Goal: Task Accomplishment & Management: Complete application form

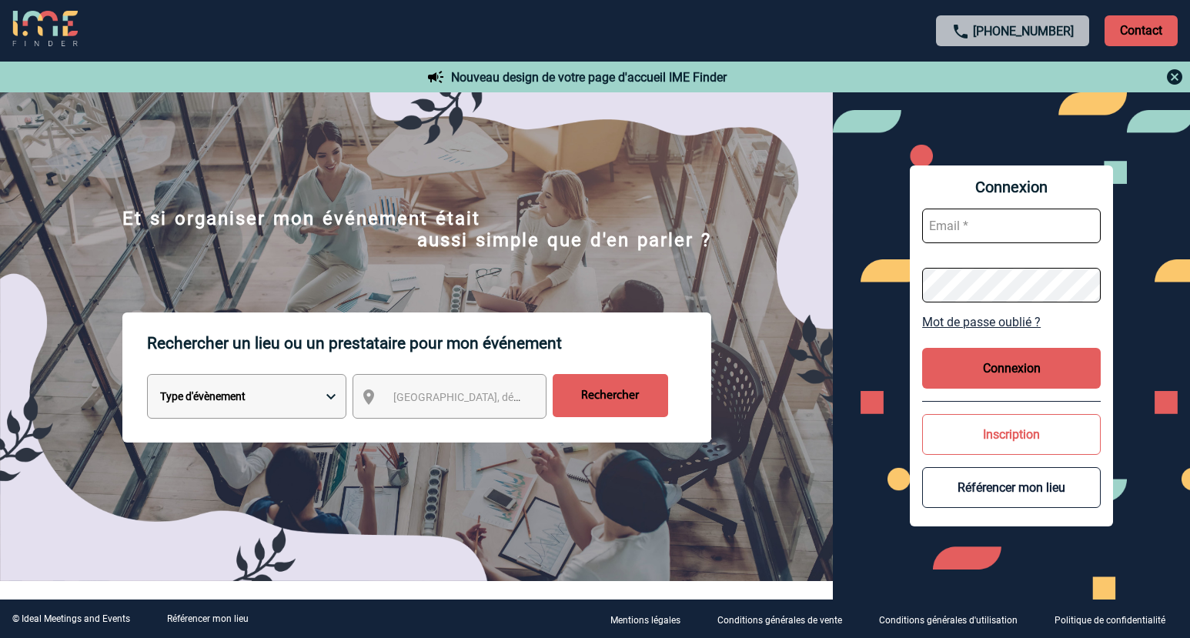
type input "[EMAIL_ADDRESS][DOMAIN_NAME]"
click at [1012, 381] on button "Connexion" at bounding box center [1011, 368] width 179 height 41
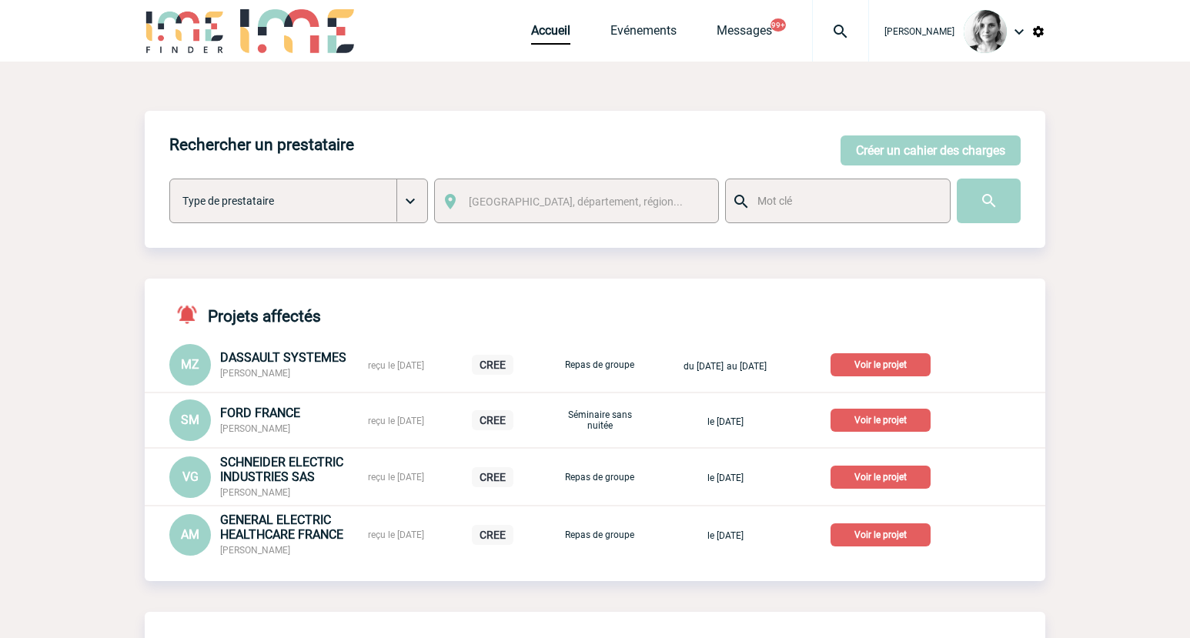
click at [858, 34] on img at bounding box center [840, 31] width 55 height 18
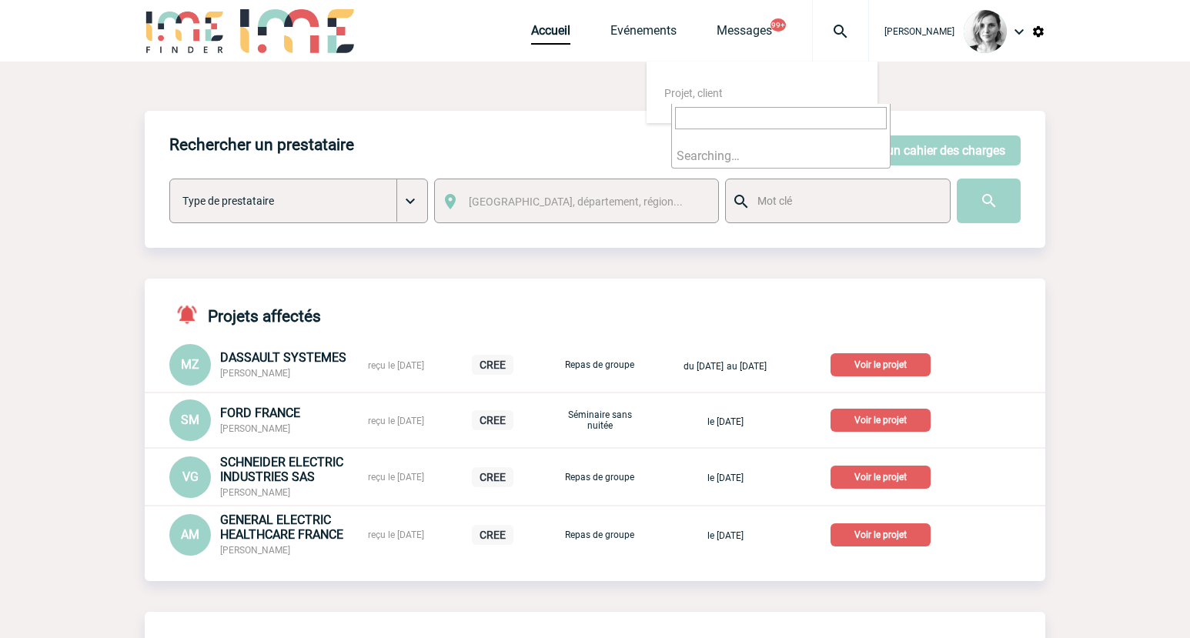
type input "qodsse.ymlahi_ouazzani@novartis.com>"
click at [842, 125] on input "qodsse.ymlahi_ouazzani@novartis.com>" at bounding box center [781, 118] width 212 height 22
click at [841, 125] on input "qodsse.ymlahi_ouazzani@novartis.com>" at bounding box center [781, 118] width 212 height 22
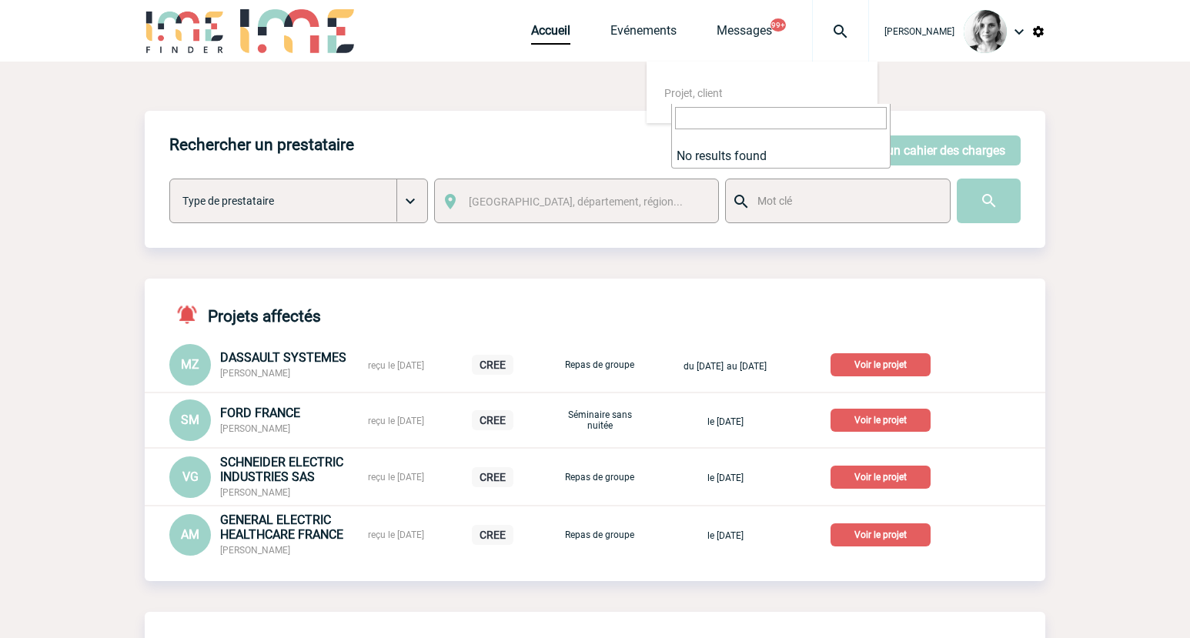
scroll to position [0, 0]
click at [948, 144] on button "Créer un cahier des charges" at bounding box center [931, 150] width 180 height 30
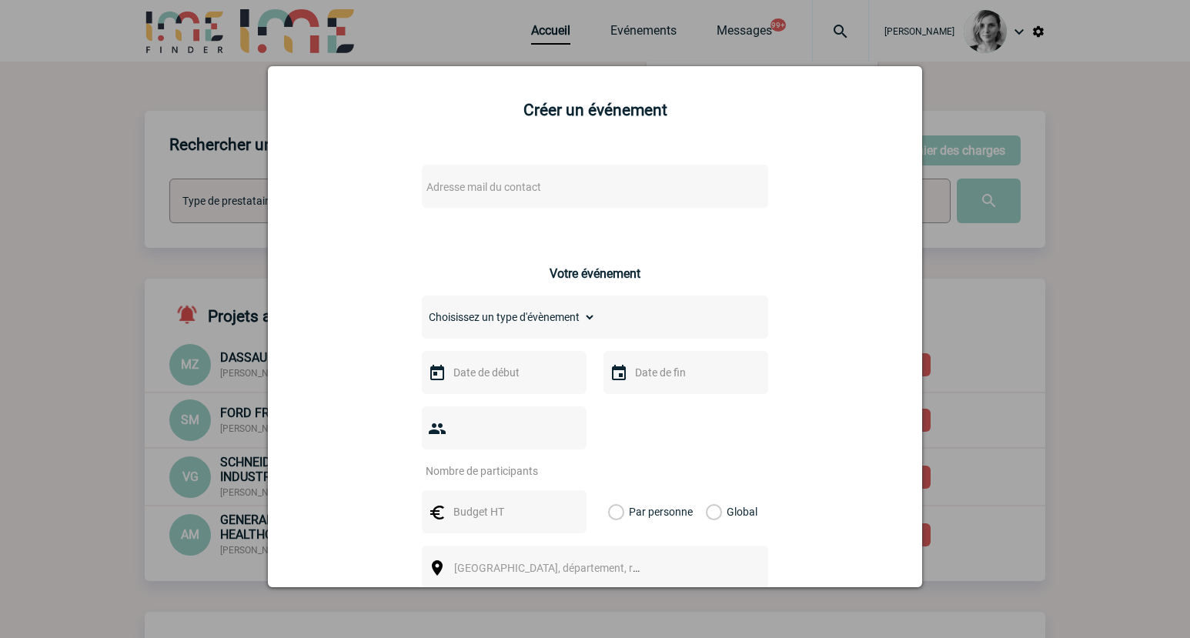
click at [522, 192] on span "Adresse mail du contact" at bounding box center [483, 187] width 115 height 12
type input "qodsse.ymlahi_ouazzani@novartis.com"
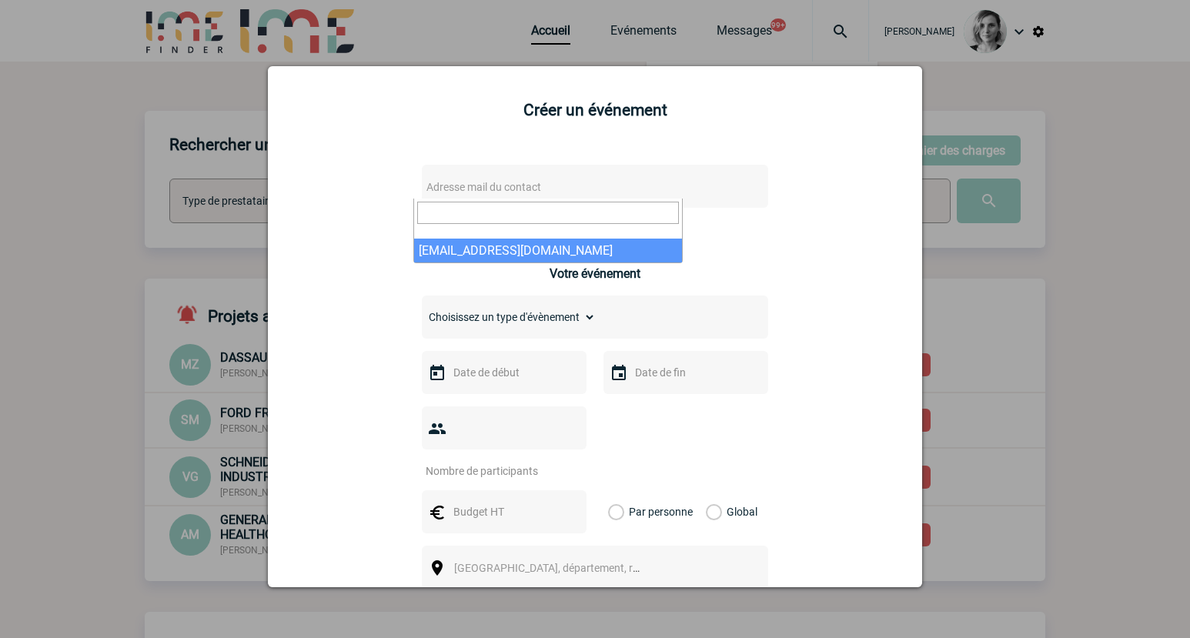
select select "132117"
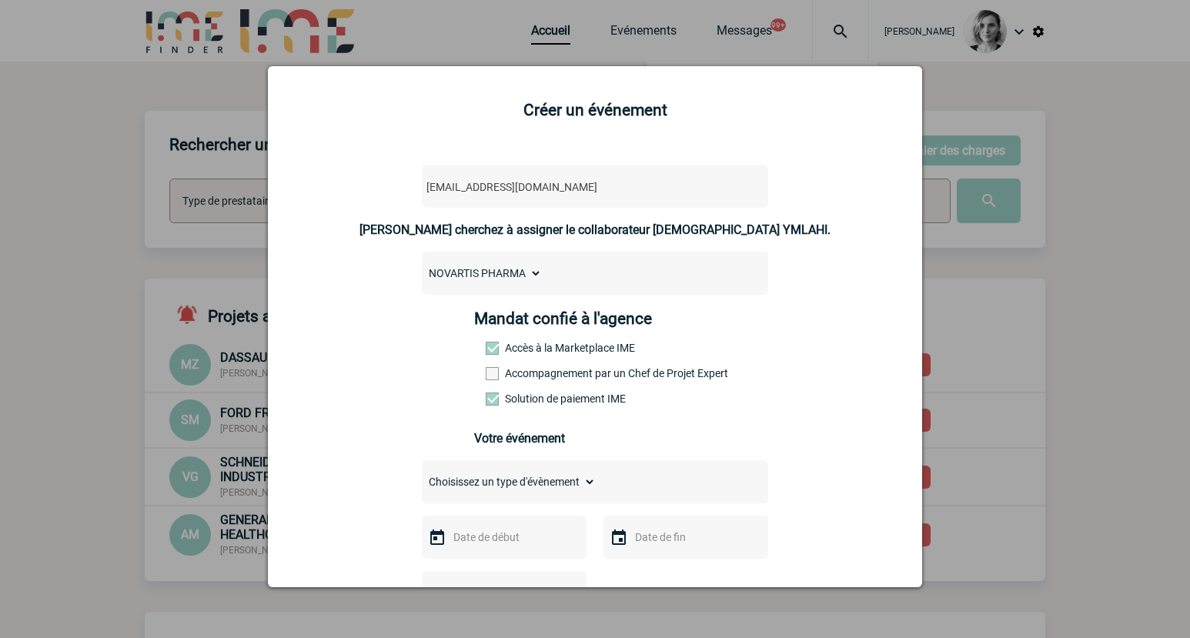
click at [506, 371] on label "Accompagnement par un Chef de Projet Expert" at bounding box center [520, 373] width 68 height 12
click at [0, 0] on input "Accompagnement par un Chef de Projet Expert" at bounding box center [0, 0] width 0 height 0
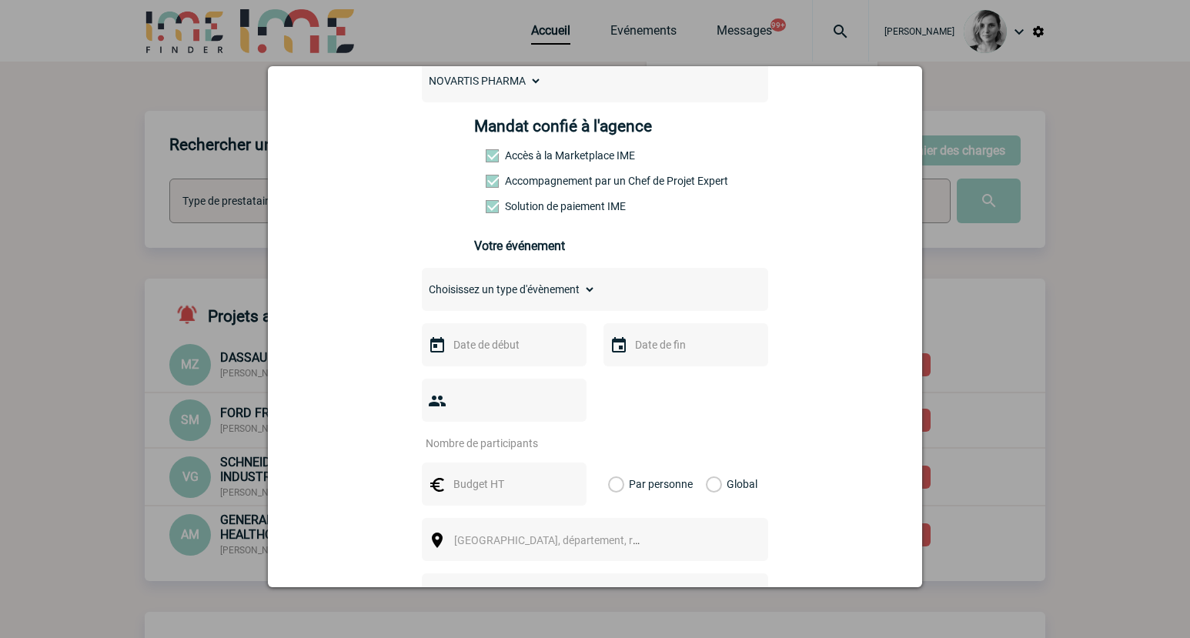
click at [523, 299] on select "Choisissez un type d'évènement Séminaire avec nuitée Séminaire sans nuitée Repa…" at bounding box center [509, 290] width 174 height 22
click at [838, 220] on div "qodsse.ymlahi_ouazzani@novartis.com qodsse.ymlahi_ouazzani@novartis.com Vous ch…" at bounding box center [595, 437] width 616 height 959
click at [544, 292] on select "Choisissez un type d'évènement Séminaire avec nuitée Séminaire sans nuitée Repa…" at bounding box center [509, 290] width 174 height 22
select select "2"
click at [422, 283] on select "Choisissez un type d'évènement Séminaire avec nuitée Séminaire sans nuitée Repa…" at bounding box center [509, 290] width 174 height 22
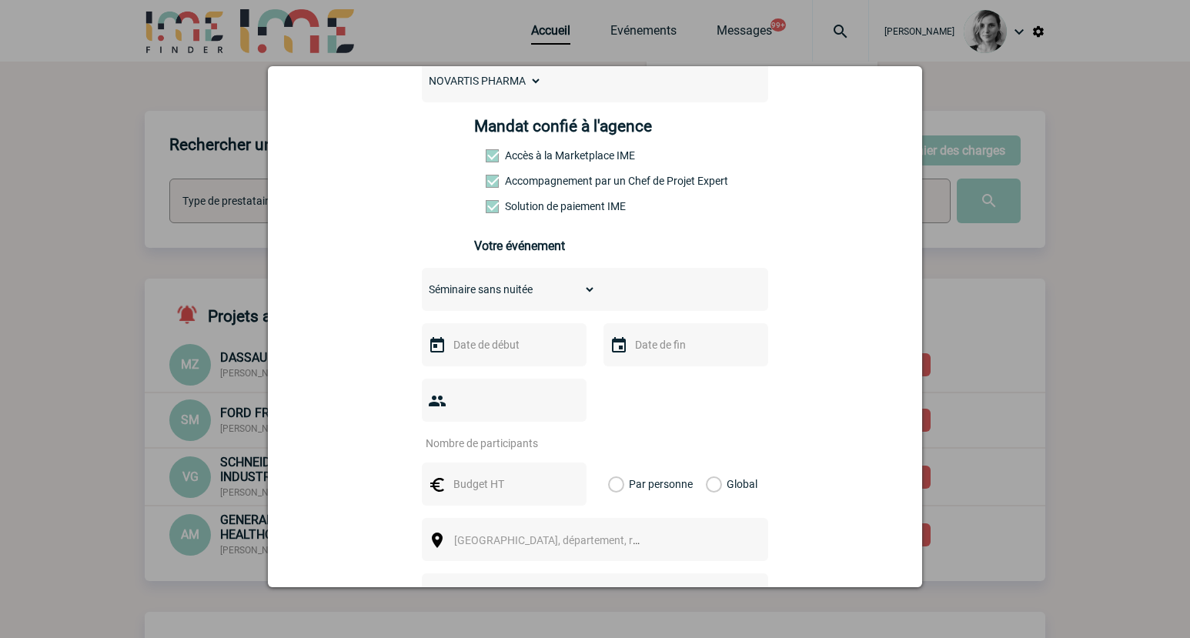
click at [524, 294] on select "Choisissez un type d'évènement Séminaire avec nuitée Séminaire sans nuitée Repa…" at bounding box center [509, 290] width 174 height 22
click at [570, 293] on select "Choisissez un type d'évènement Séminaire avec nuitée Séminaire sans nuitée Repa…" at bounding box center [509, 290] width 174 height 22
click at [781, 379] on div "qodsse.ymlahi_ouazzani@novartis.com qodsse.ymlahi_ouazzani@novartis.com Vous ch…" at bounding box center [595, 437] width 616 height 959
click at [486, 355] on input "text" at bounding box center [503, 345] width 106 height 20
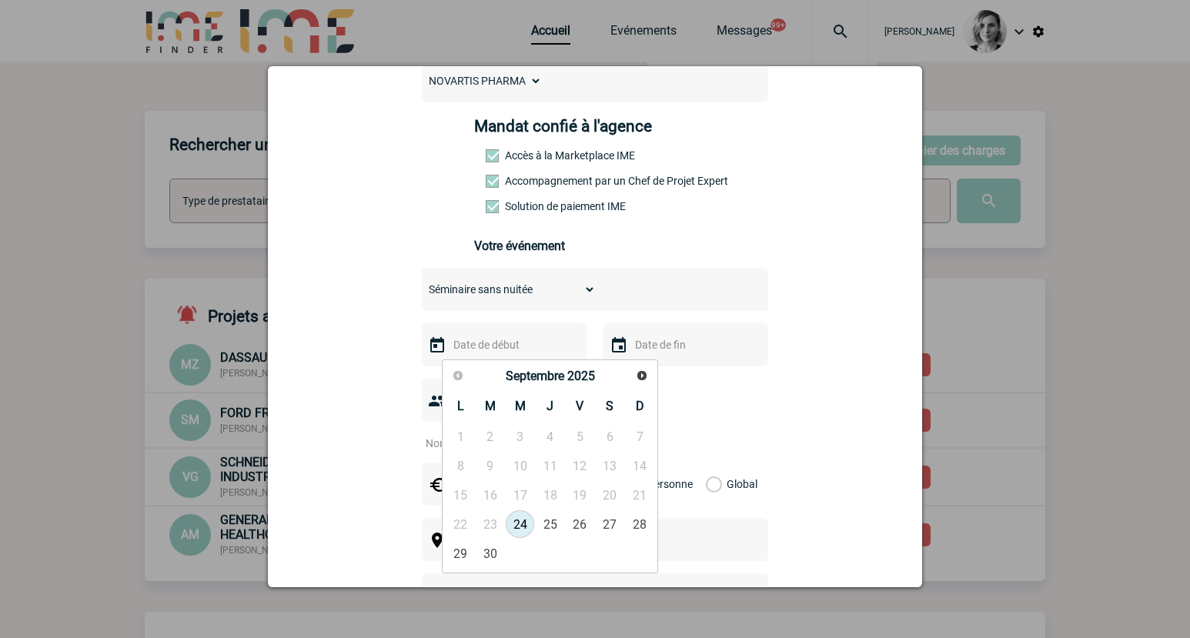
drag, startPoint x: 815, startPoint y: 275, endPoint x: 759, endPoint y: 275, distance: 56.2
click at [815, 275] on div "qodsse.ymlahi_ouazzani@novartis.com qodsse.ymlahi_ouazzani@novartis.com Vous ch…" at bounding box center [595, 437] width 616 height 959
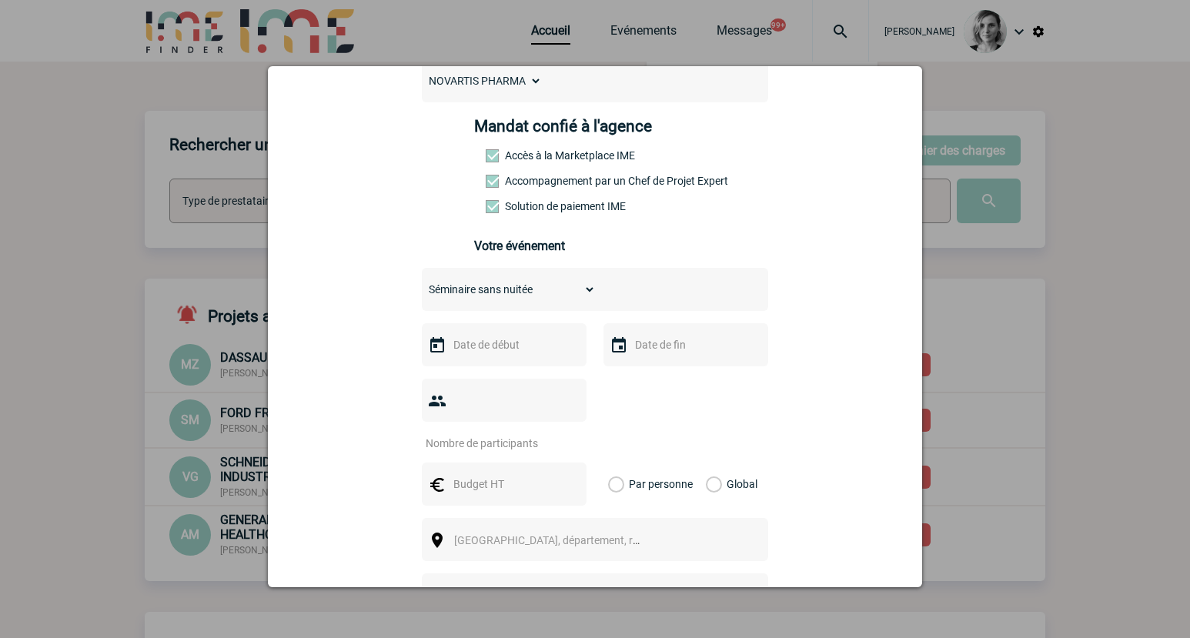
click at [457, 340] on input "text" at bounding box center [503, 345] width 106 height 20
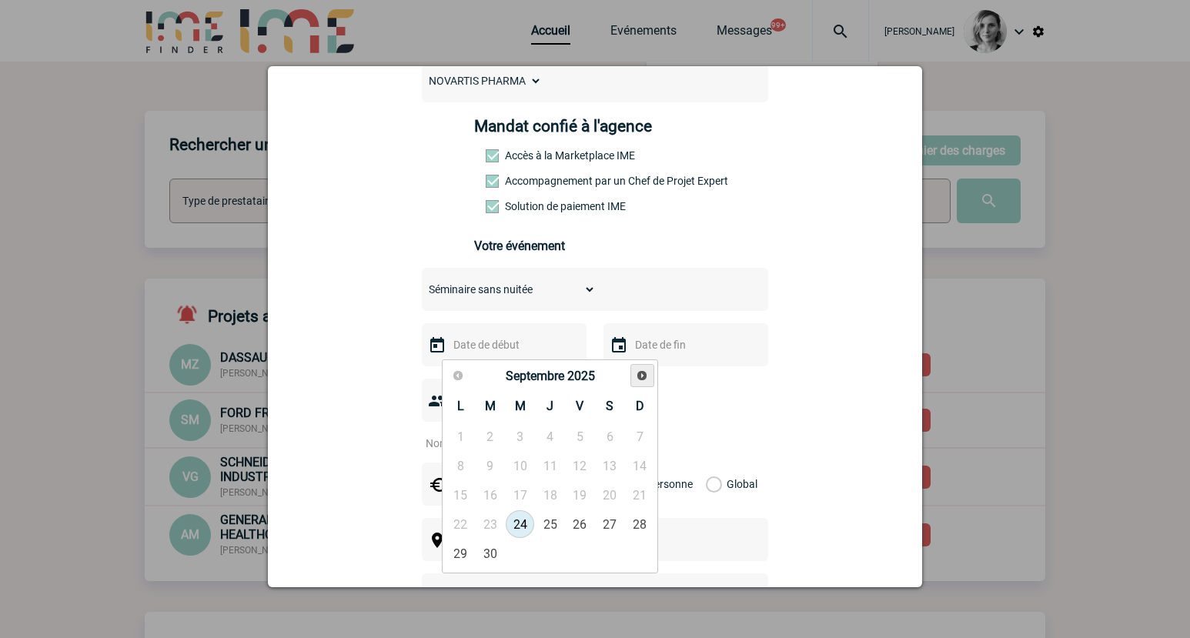
click at [657, 365] on div "Précédent Suivant Septembre 2025 L M M J V S D 1 2 3 4 5 6 7 8 9 10 11 12 13 14…" at bounding box center [550, 467] width 216 height 214
click at [647, 371] on span "Suivant" at bounding box center [642, 376] width 12 height 12
click at [646, 370] on span "Suivant" at bounding box center [642, 376] width 12 height 12
click at [463, 460] on link "8" at bounding box center [461, 466] width 28 height 28
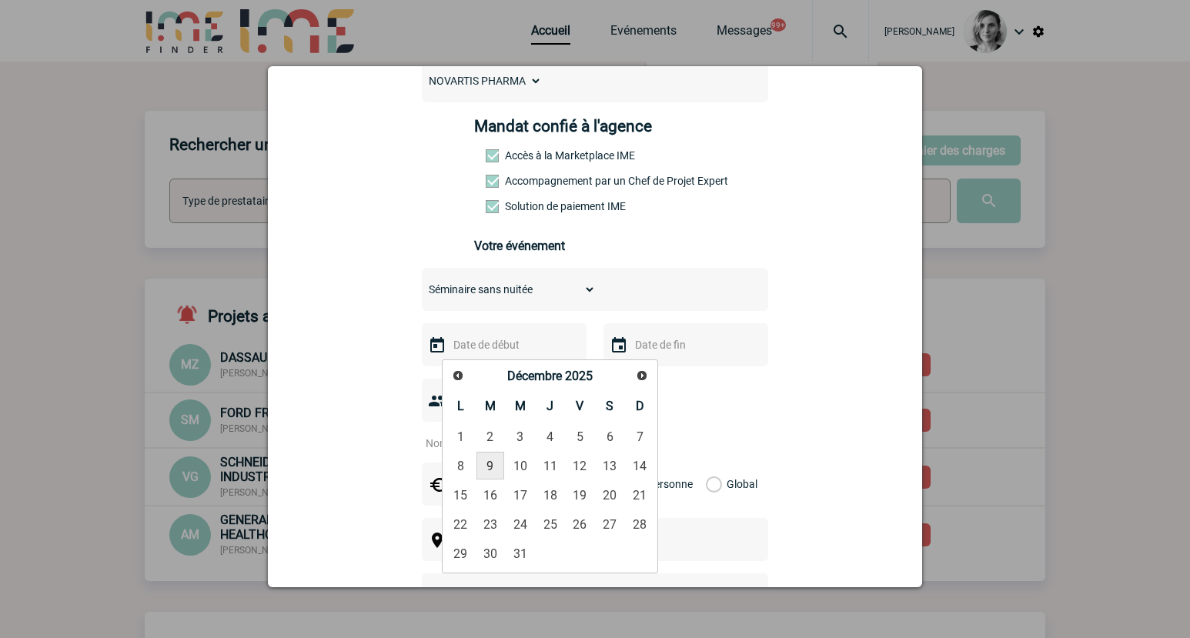
type input "08-12-2025"
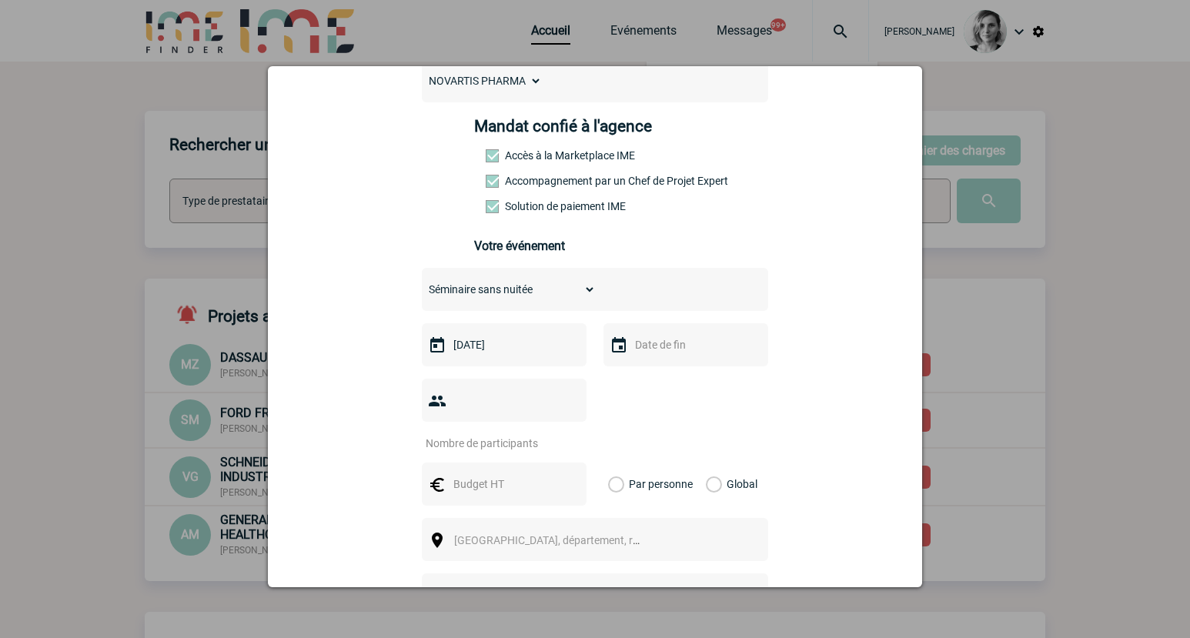
click at [741, 429] on div "Choisissez un type d'évènement Séminaire avec nuitée Séminaire sans nuitée Repa…" at bounding box center [595, 491] width 346 height 447
click at [478, 433] on input "number" at bounding box center [494, 443] width 145 height 20
type input "28"
click at [460, 474] on input "text" at bounding box center [503, 484] width 106 height 20
click at [654, 245] on h3 "Votre événement" at bounding box center [595, 246] width 243 height 15
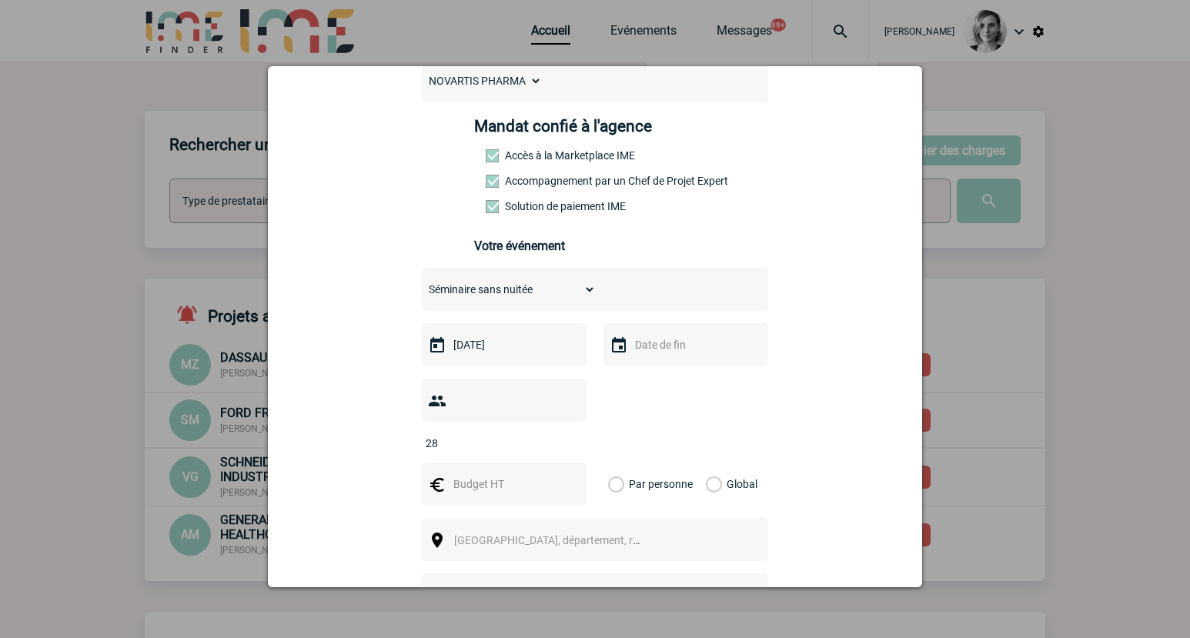
click at [323, 302] on div "qodsse.ymlahi_ouazzani@novartis.com qodsse.ymlahi_ouazzani@novartis.com Vous ch…" at bounding box center [595, 437] width 616 height 959
click at [470, 477] on div at bounding box center [504, 484] width 165 height 43
click at [483, 474] on input "text" at bounding box center [503, 484] width 106 height 20
type input "1820"
click at [707, 463] on label "Global" at bounding box center [711, 484] width 10 height 43
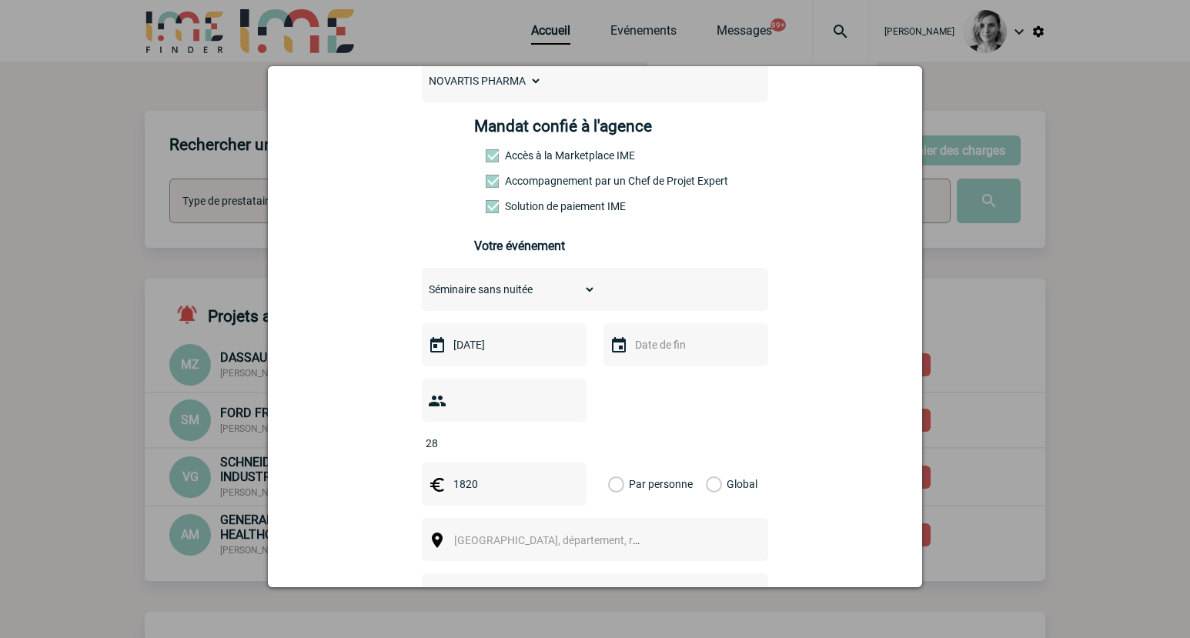
click at [0, 0] on input "Global" at bounding box center [0, 0] width 0 height 0
click at [524, 530] on span "Ville, département, région..." at bounding box center [554, 541] width 212 height 22
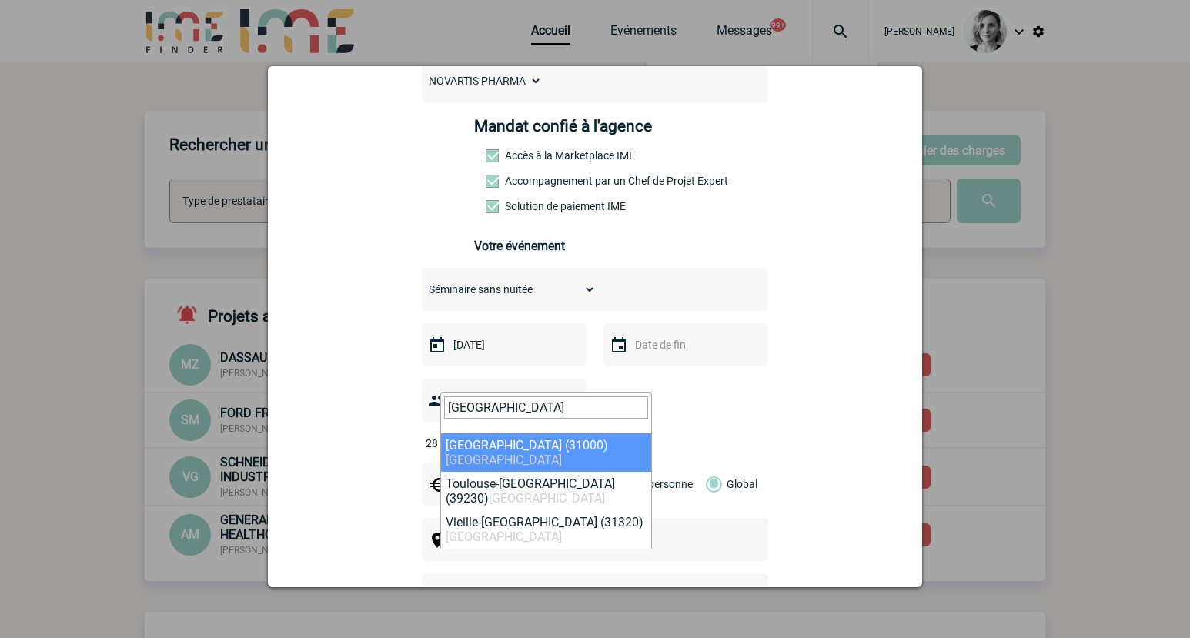
type input "toulouse"
select select "31088"
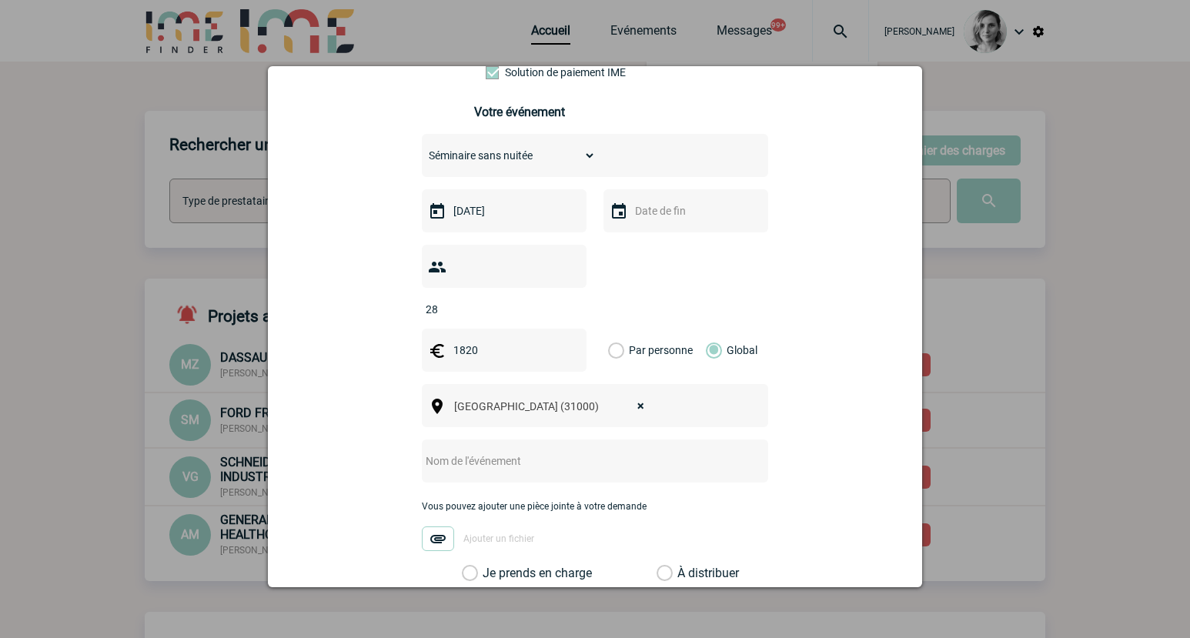
scroll to position [385, 0]
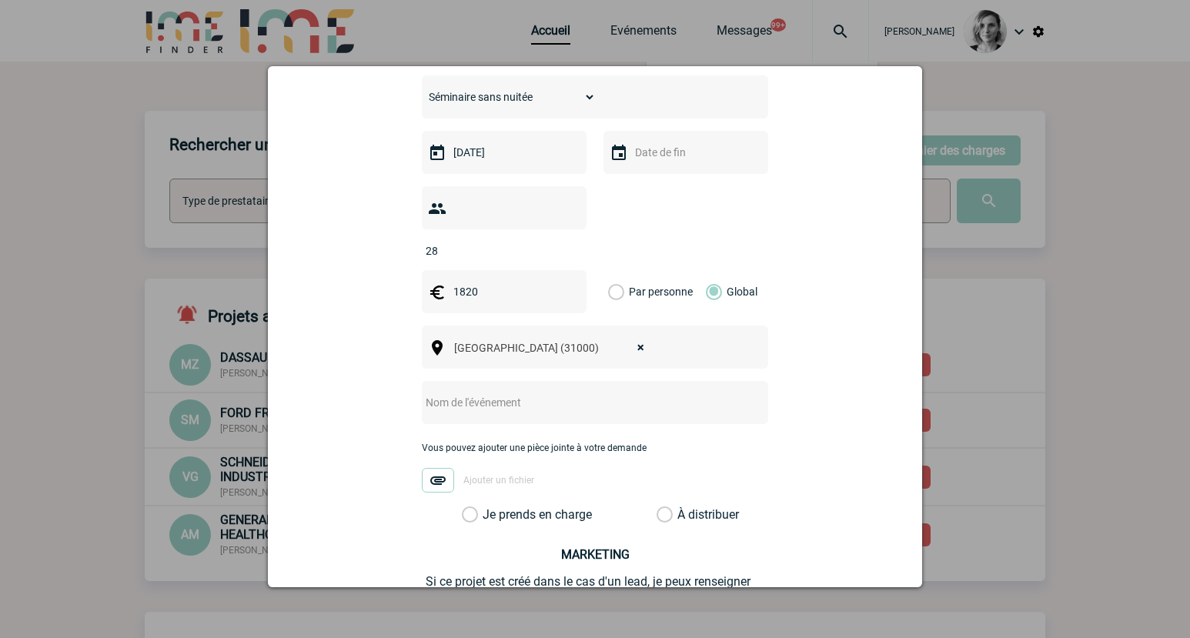
click at [490, 393] on input "text" at bounding box center [575, 403] width 306 height 20
type input "Réunion en soirée et diner"
click at [523, 480] on div "Vous pouvez ajouter une pièce jointe à votre demande Ajouter un fichier" at bounding box center [595, 475] width 346 height 65
click at [488, 507] on label "Je prends en charge" at bounding box center [475, 514] width 26 height 15
click at [0, 0] on input "Je prends en charge" at bounding box center [0, 0] width 0 height 0
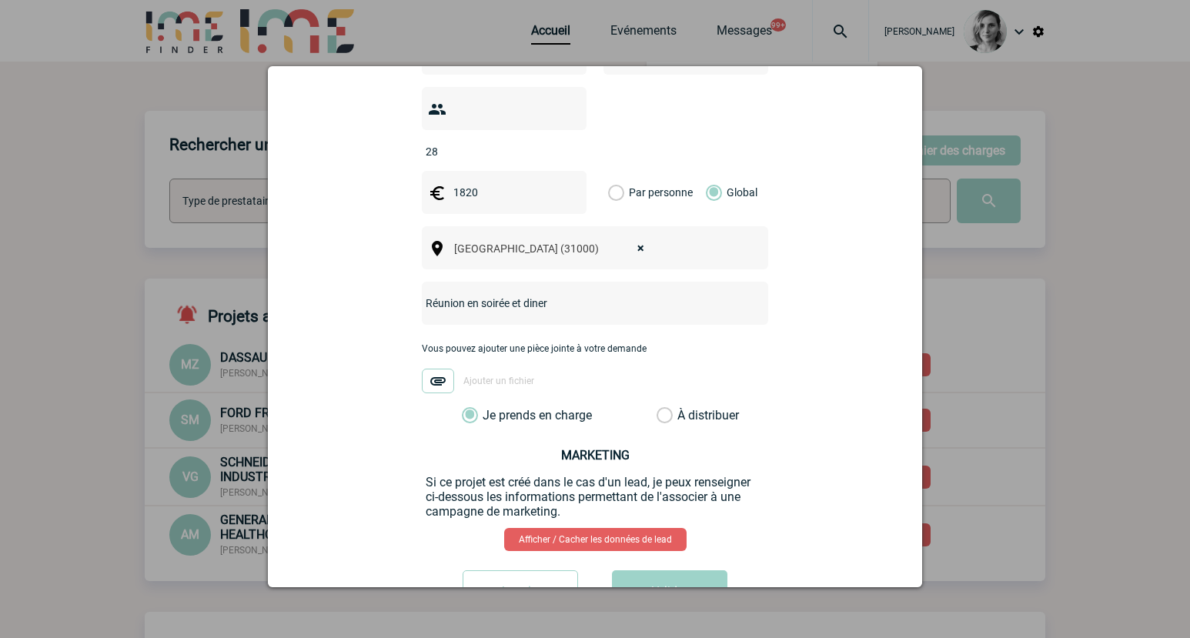
scroll to position [520, 0]
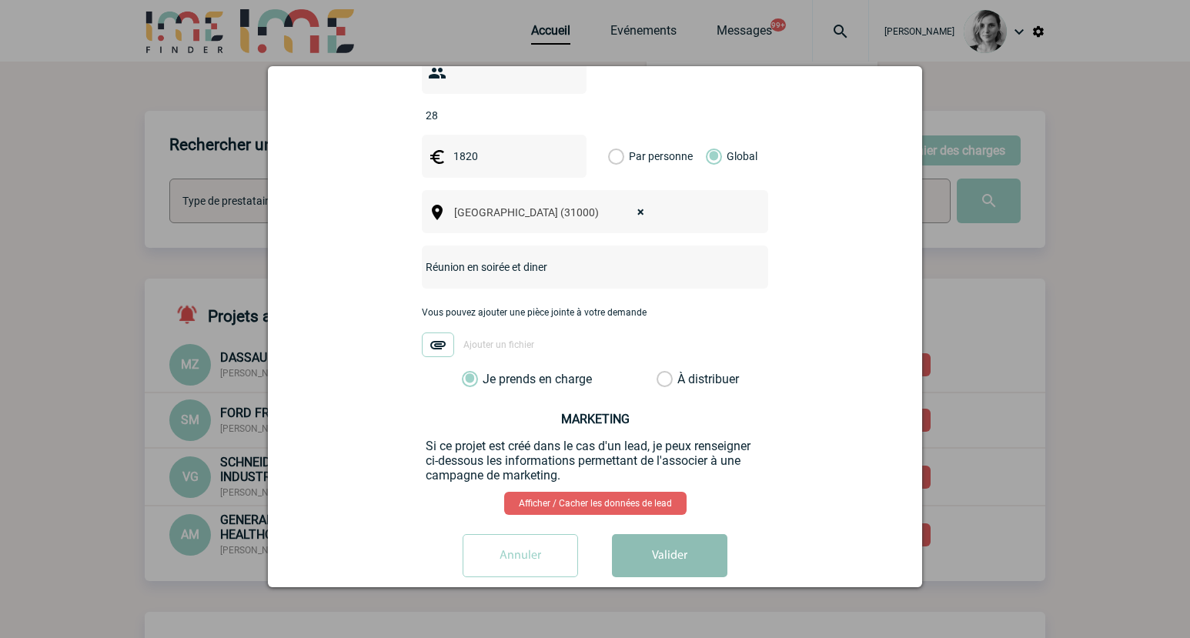
click at [661, 534] on button "Valider" at bounding box center [669, 555] width 115 height 43
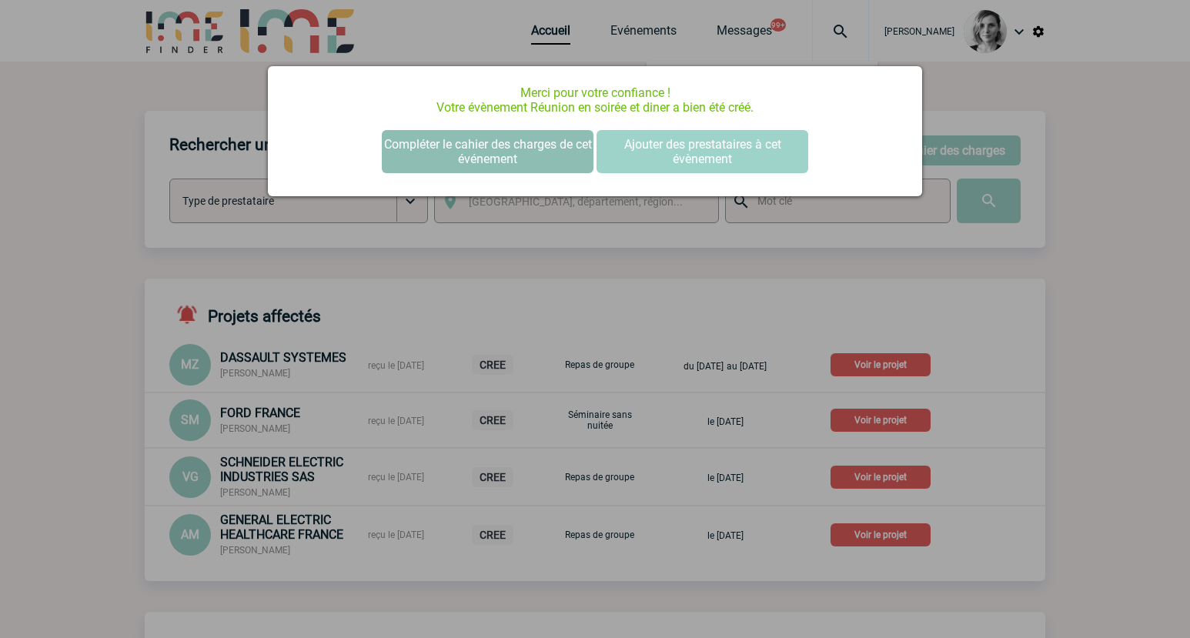
click at [494, 151] on button "Compléter le cahier des charges de cet événement" at bounding box center [488, 151] width 212 height 43
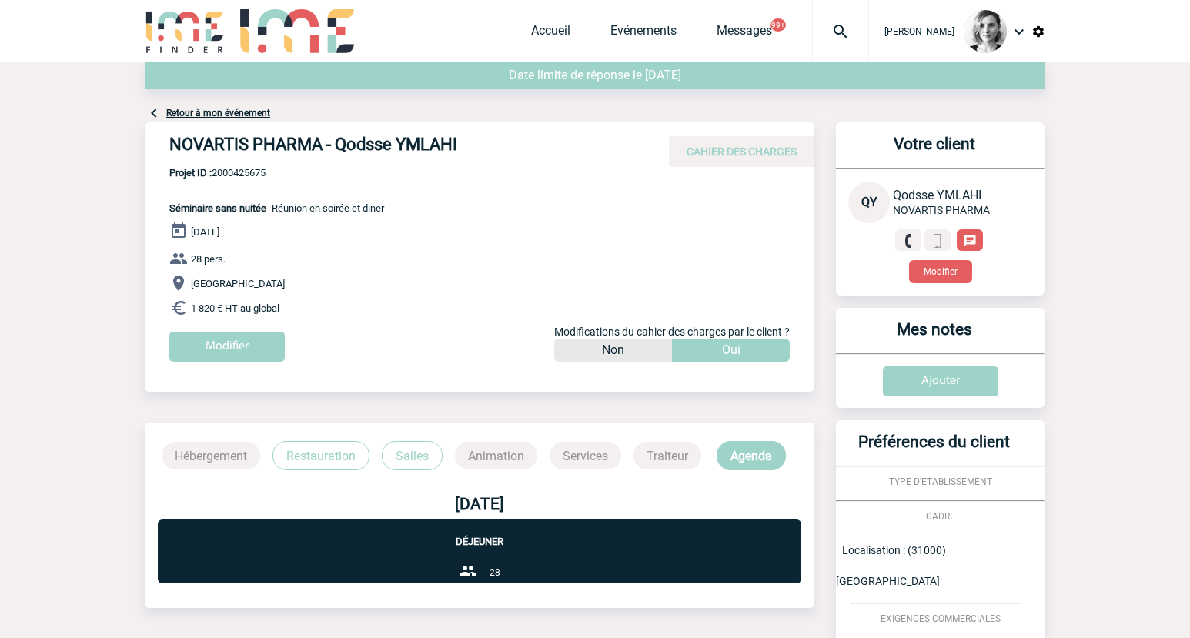
click at [258, 162] on div "NOVARTIS PHARMA - Qodsse YMLAHI CAHIER DES CHARGES" at bounding box center [480, 144] width 670 height 45
click at [253, 178] on span "Projet ID : 2000425675" at bounding box center [276, 173] width 215 height 12
copy span "2000425675"
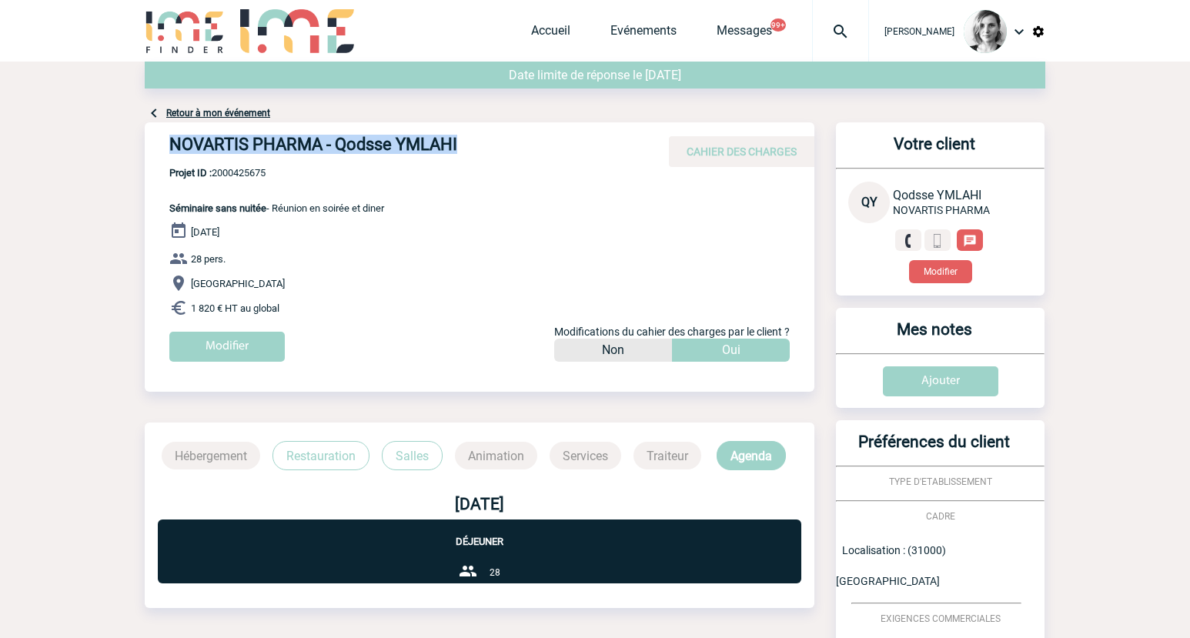
drag, startPoint x: 166, startPoint y: 143, endPoint x: 506, endPoint y: 144, distance: 340.3
click at [506, 144] on div "NOVARTIS PHARMA - Qodsse YMLAHI CAHIER DES CHARGES" at bounding box center [480, 144] width 670 height 45
copy h4 "NOVARTIS PHARMA - Qodsse YMLAHI"
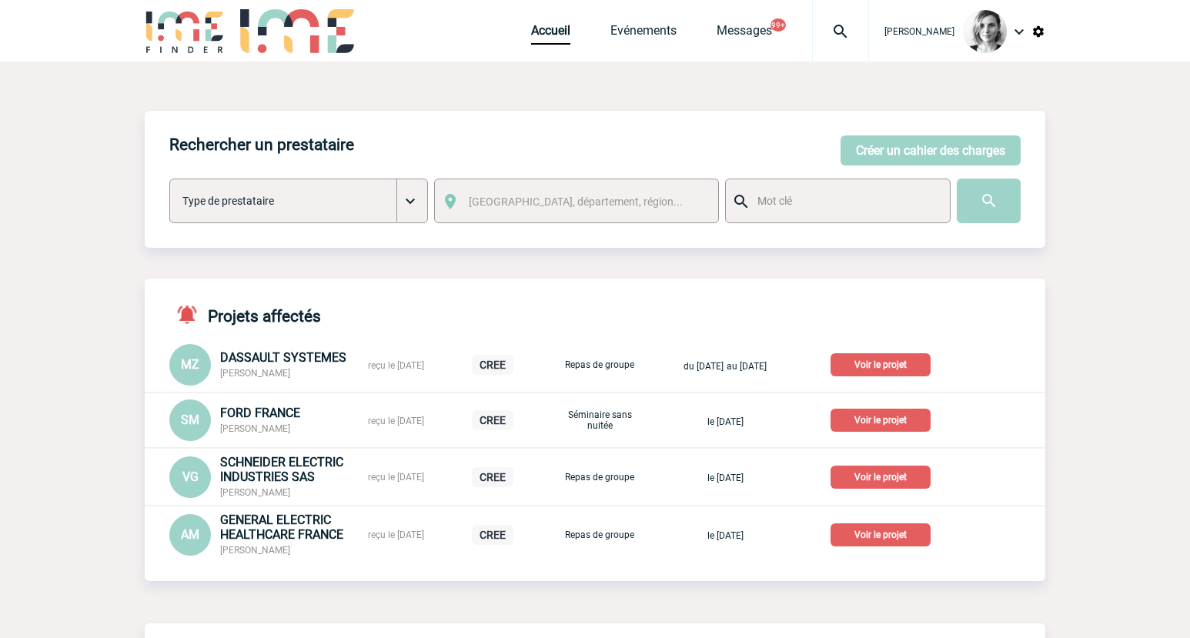
click at [868, 32] on img at bounding box center [840, 31] width 55 height 18
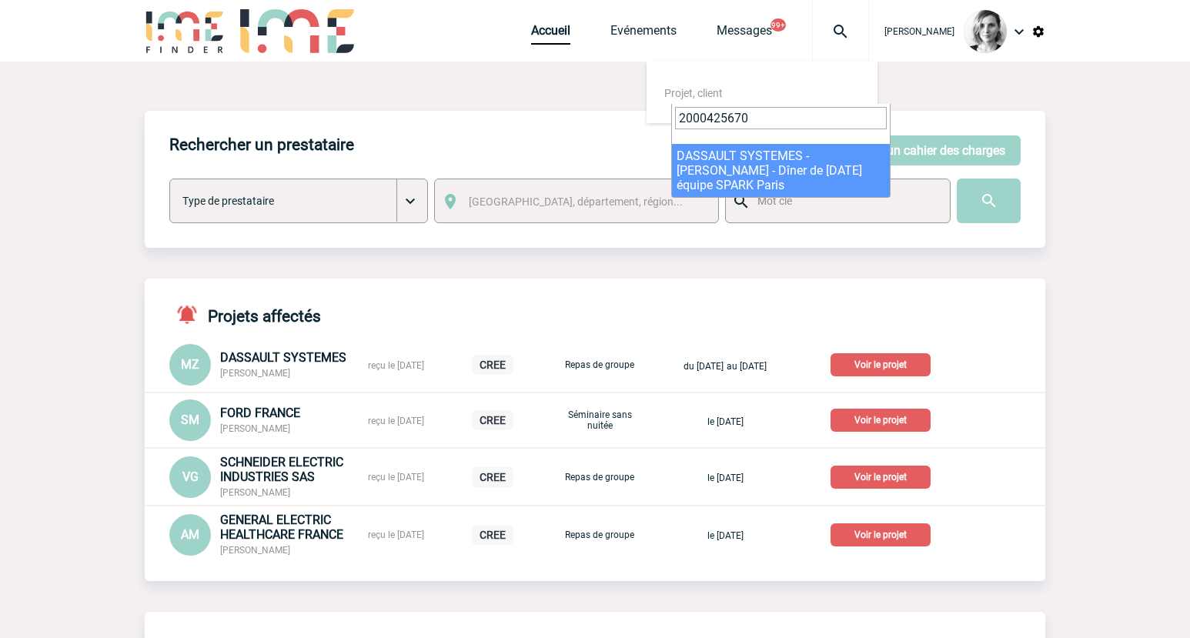
type input "2000425670"
select select "25171"
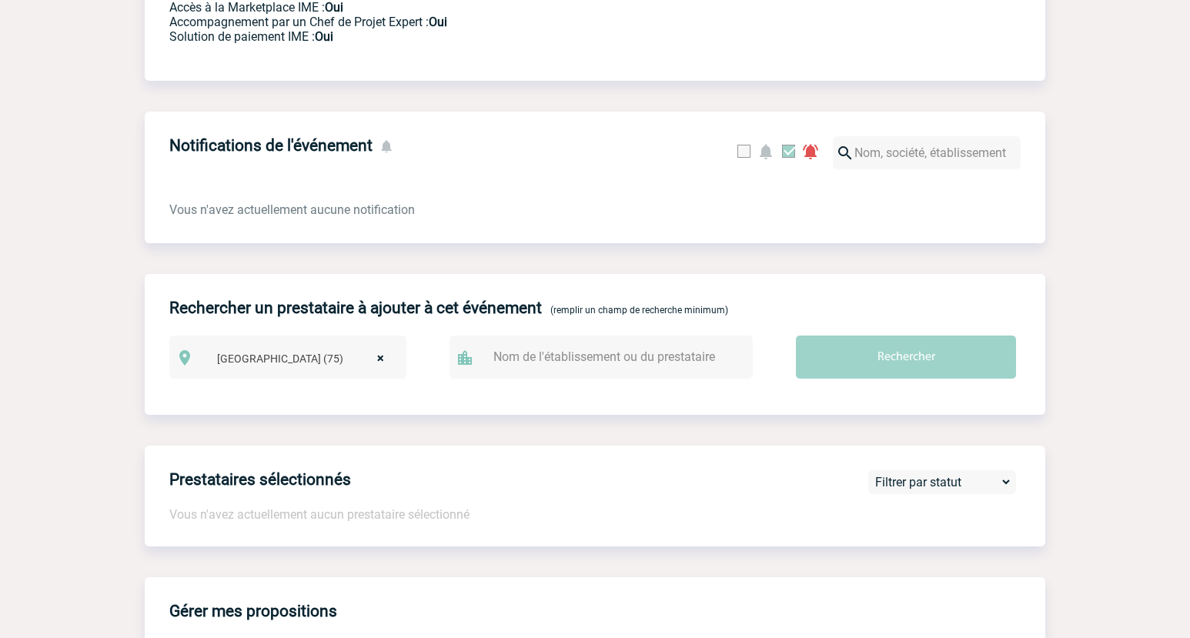
scroll to position [136, 0]
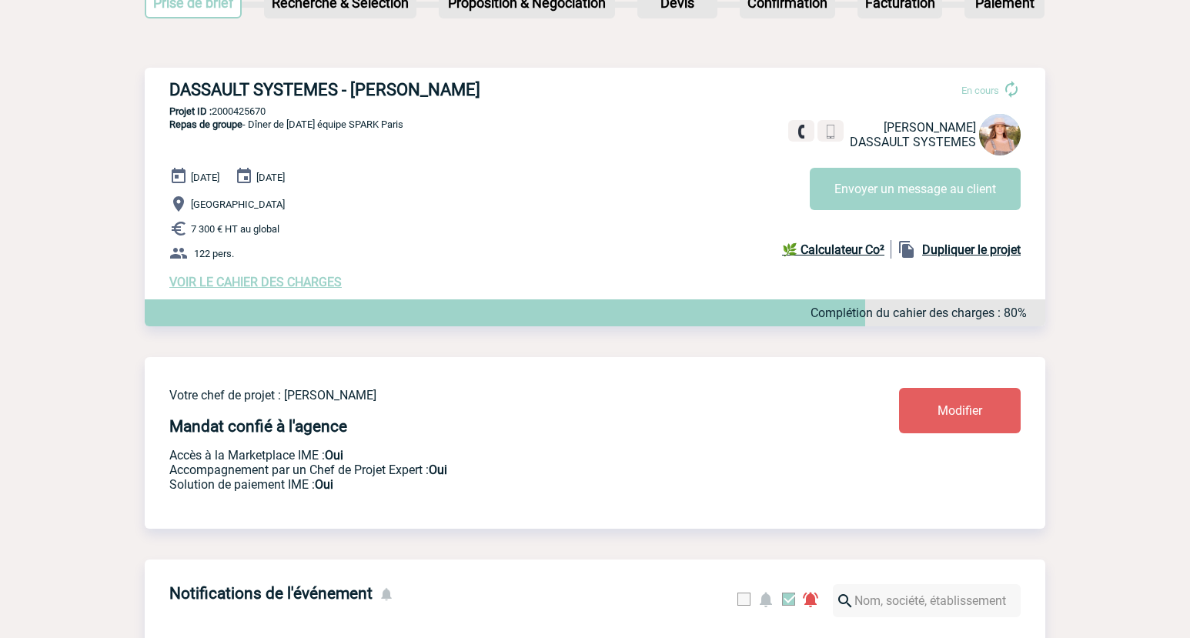
click at [251, 279] on span "VOIR LE CAHIER DES CHARGES" at bounding box center [255, 282] width 172 height 15
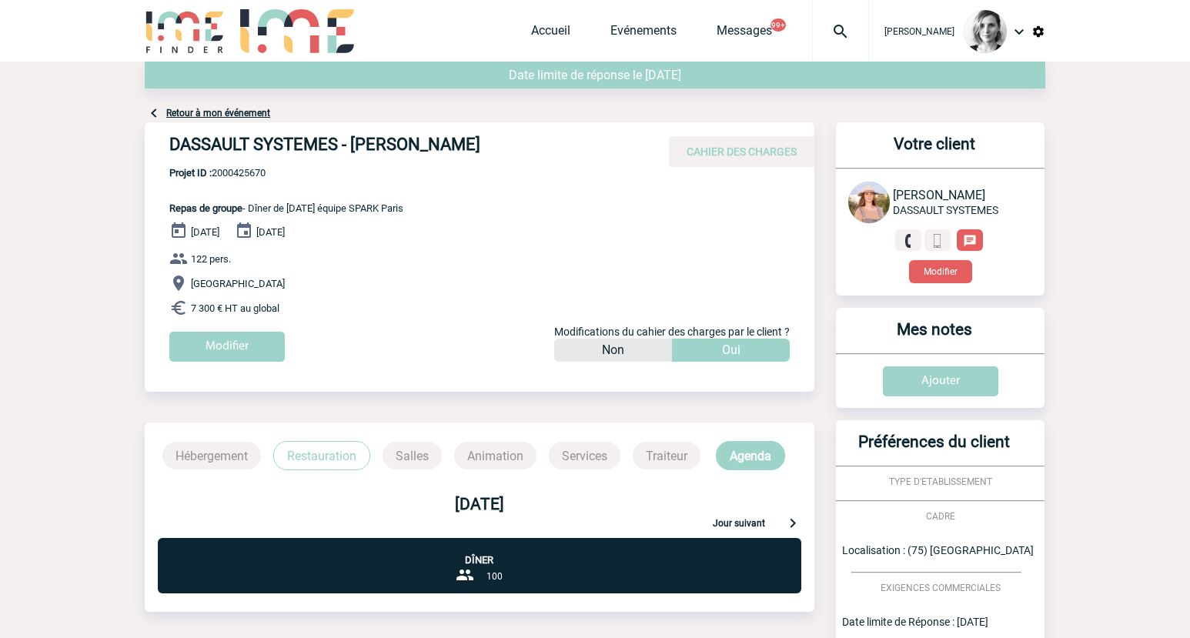
drag, startPoint x: 204, startPoint y: 112, endPoint x: 255, endPoint y: 117, distance: 51.1
click at [204, 112] on link "Retour à mon événement" at bounding box center [218, 113] width 104 height 11
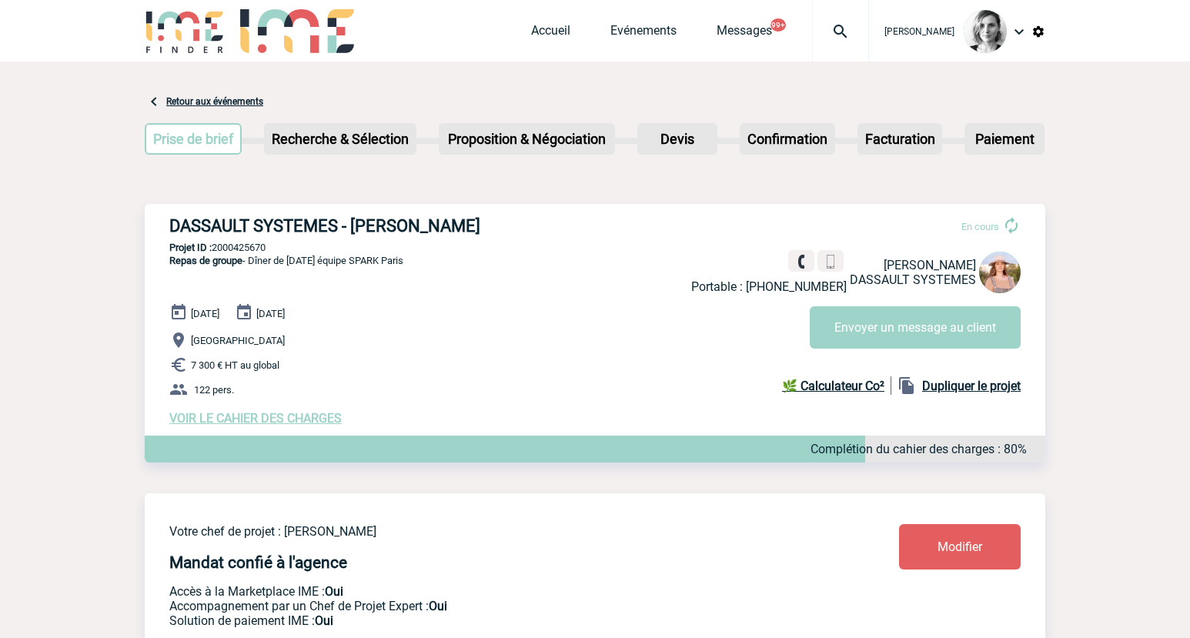
click at [1043, 115] on div "Prise de brief Etape suivante Recherche & Sélection Etape suivante Devis" at bounding box center [595, 142] width 901 height 62
click at [955, 261] on span "[PERSON_NAME]" at bounding box center [930, 265] width 92 height 15
copy span "[GEOGRAPHIC_DATA]"
click at [261, 250] on p "Projet ID : 2000425670" at bounding box center [595, 248] width 901 height 12
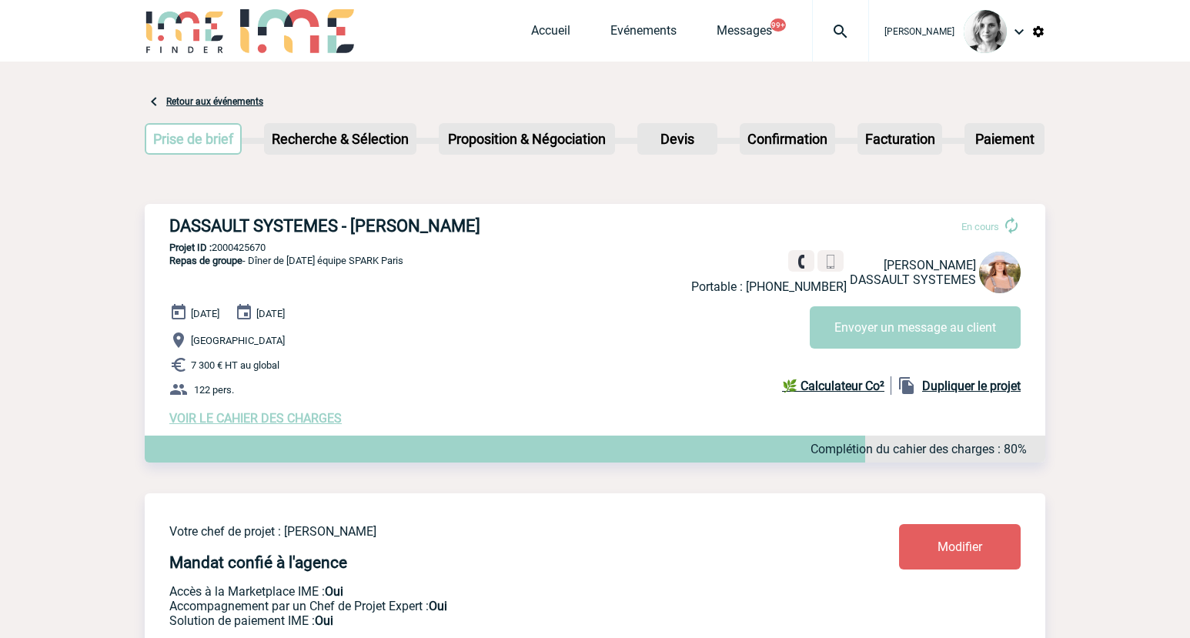
click at [261, 250] on p "Projet ID : 2000425670" at bounding box center [595, 248] width 901 height 12
copy p "2000425670"
drag, startPoint x: 168, startPoint y: 225, endPoint x: 574, endPoint y: 225, distance: 405.7
click at [574, 225] on div "DASSAULT SYSTEMES - [PERSON_NAME] En cours Portable : [PHONE_NUMBER] [PERSON_NA…" at bounding box center [595, 321] width 901 height 234
copy h3 "DASSAULT SYSTEMES - [PERSON_NAME]"
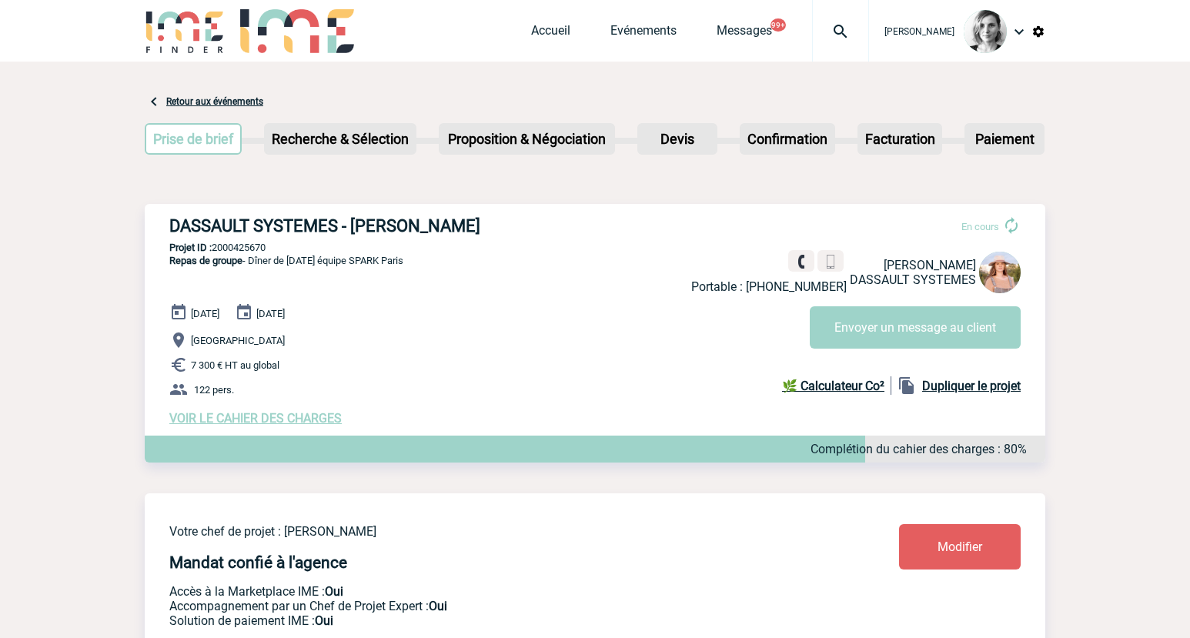
click at [244, 245] on p "Projet ID : 2000425670" at bounding box center [595, 248] width 901 height 12
copy p "2000425670"
